Goal: Book appointment/travel/reservation

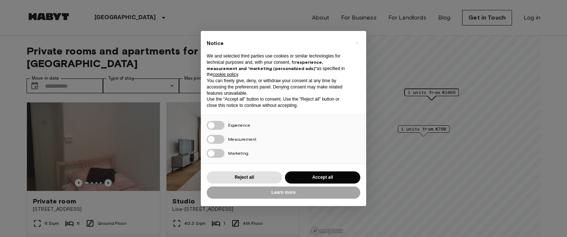
scroll to position [57, 0]
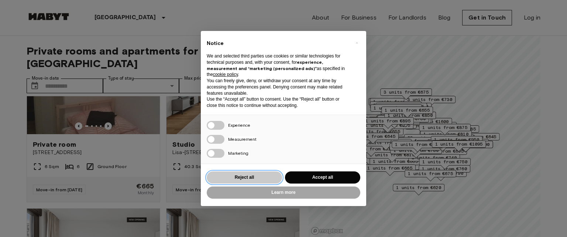
click at [250, 176] on button "Reject all" at bounding box center [244, 178] width 75 height 12
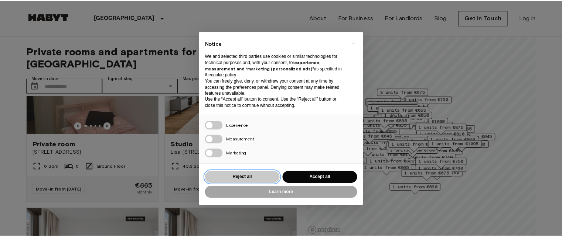
scroll to position [0, 0]
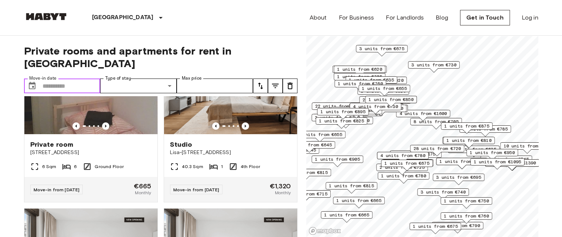
click at [73, 79] on input "Move-in date" at bounding box center [71, 86] width 58 height 15
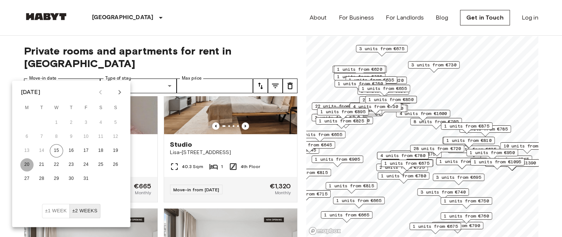
click at [26, 165] on button "20" at bounding box center [26, 164] width 13 height 13
type input "**********"
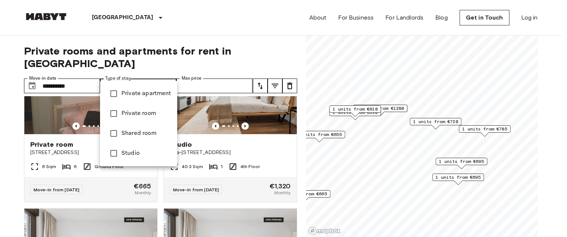
type input "**********"
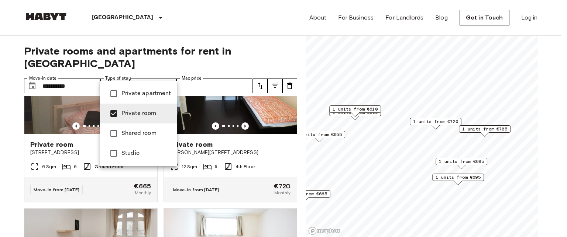
click at [223, 70] on div at bounding box center [283, 118] width 567 height 237
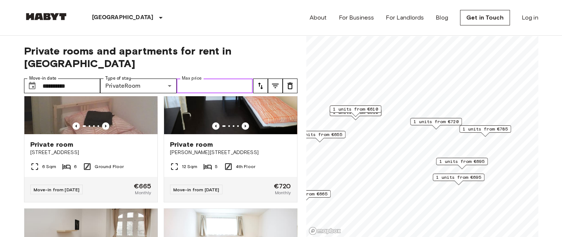
click at [223, 79] on input "Max price" at bounding box center [215, 86] width 76 height 15
click at [259, 79] on button "tune" at bounding box center [260, 86] width 15 height 15
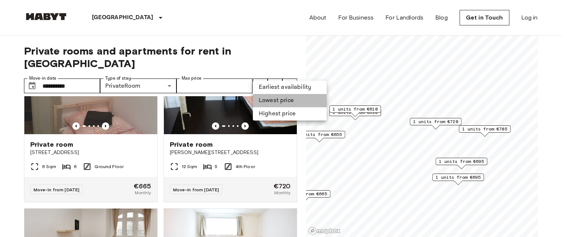
click at [271, 100] on li "Lowest price" at bounding box center [290, 100] width 74 height 13
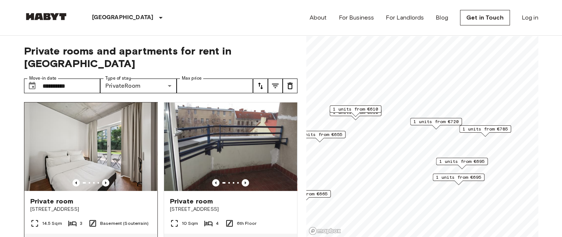
click at [107, 124] on img at bounding box center [90, 147] width 133 height 89
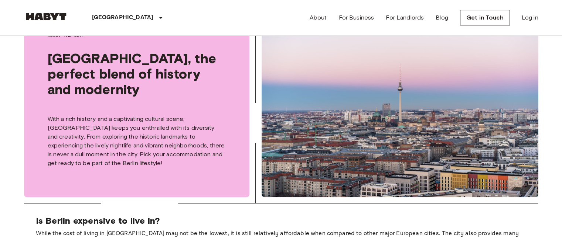
scroll to position [236, 0]
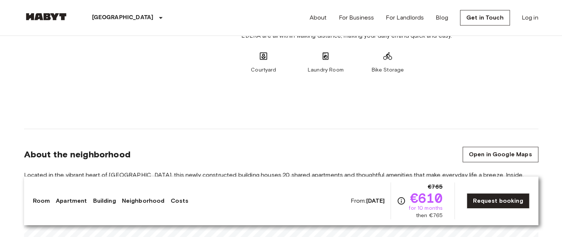
scroll to position [787, 0]
